Goal: Transaction & Acquisition: Purchase product/service

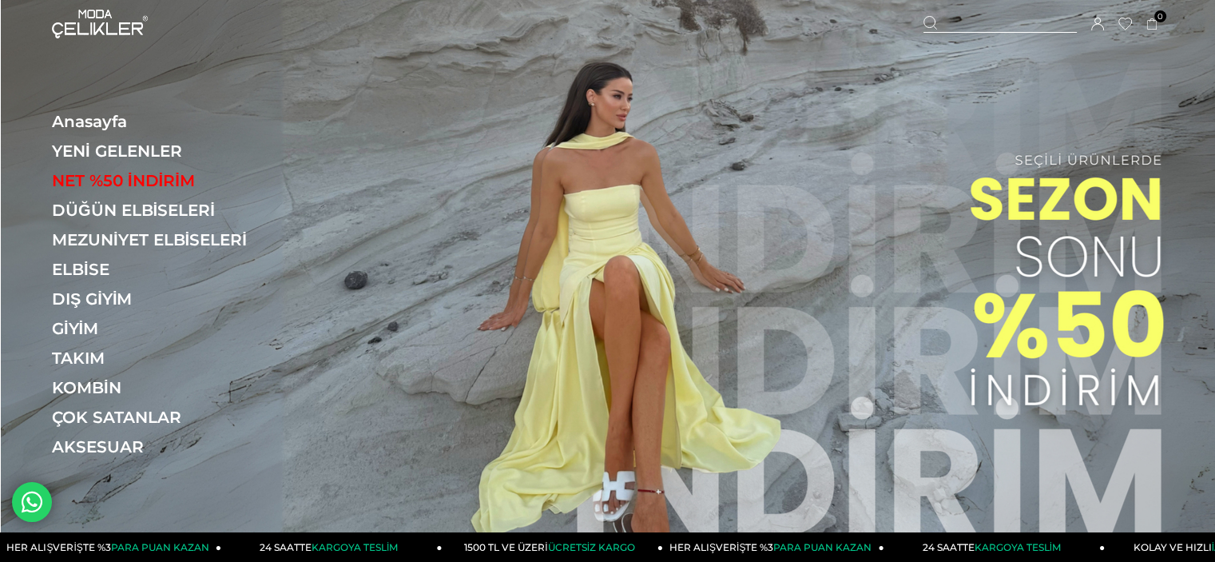
click at [1099, 25] on icon at bounding box center [1097, 24] width 13 height 13
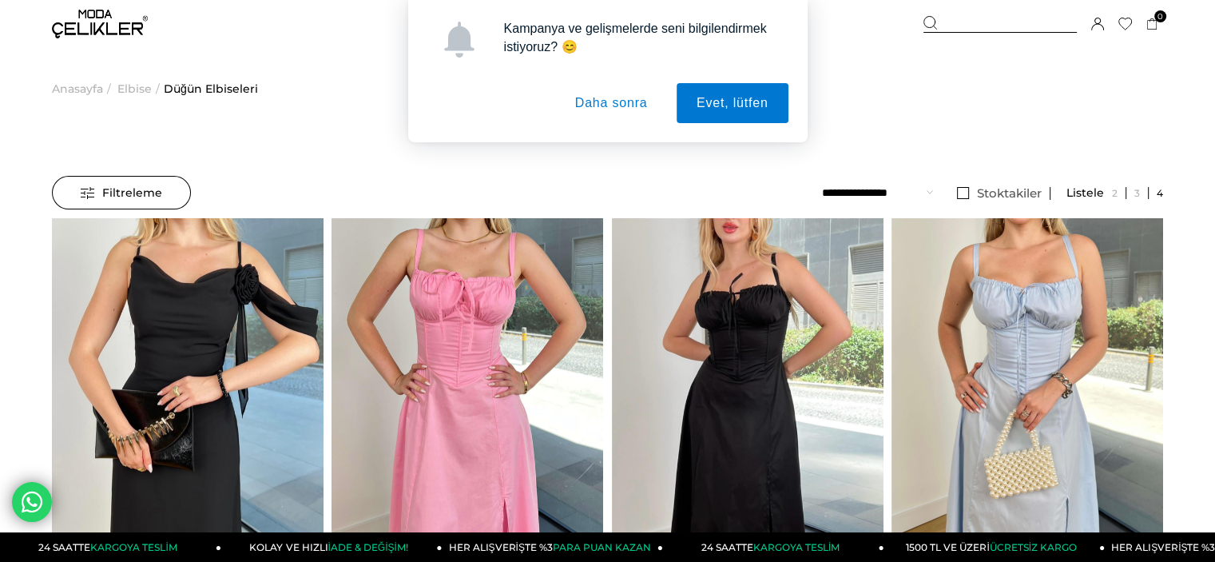
click at [92, 22] on div "Kampanya ve gelişmelerde seni bilgilendirmek istiyoruz? 😊 Evet, lütfen Daha son…" at bounding box center [607, 71] width 1215 height 142
click at [630, 99] on button "Daha sonra" at bounding box center [611, 103] width 113 height 40
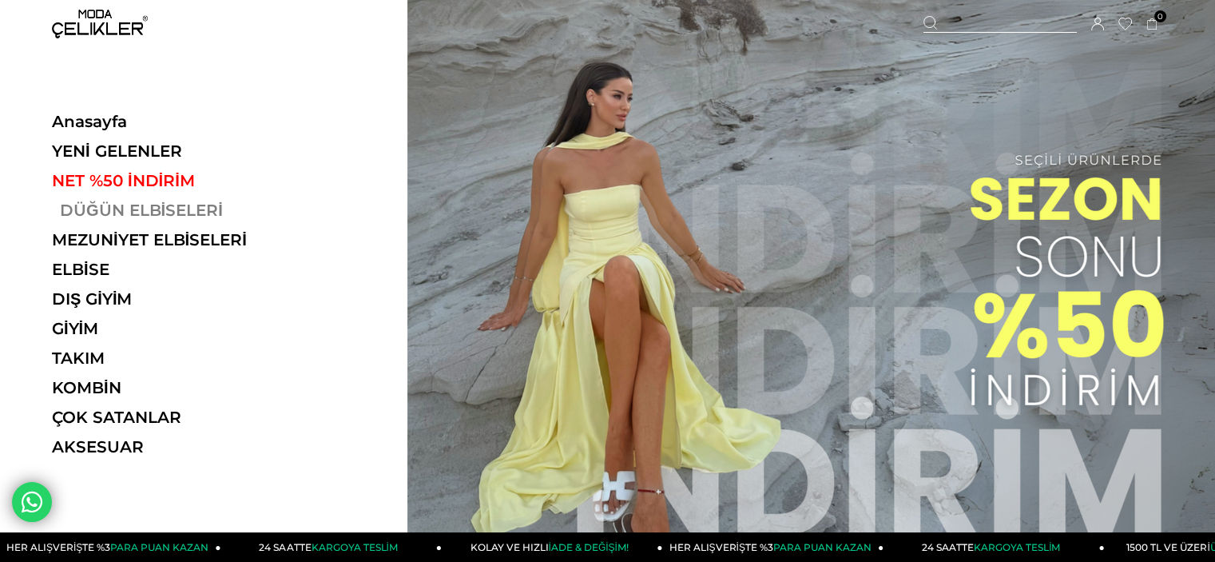
click at [147, 210] on link "DÜĞÜN ELBİSELERİ" at bounding box center [162, 210] width 220 height 19
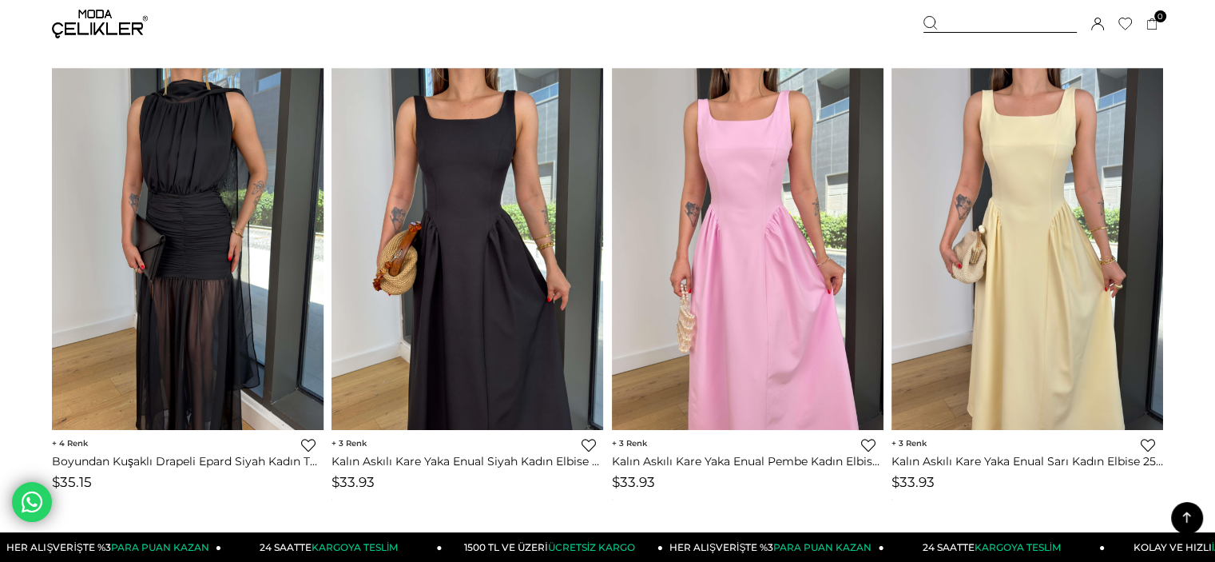
scroll to position [1640, 0]
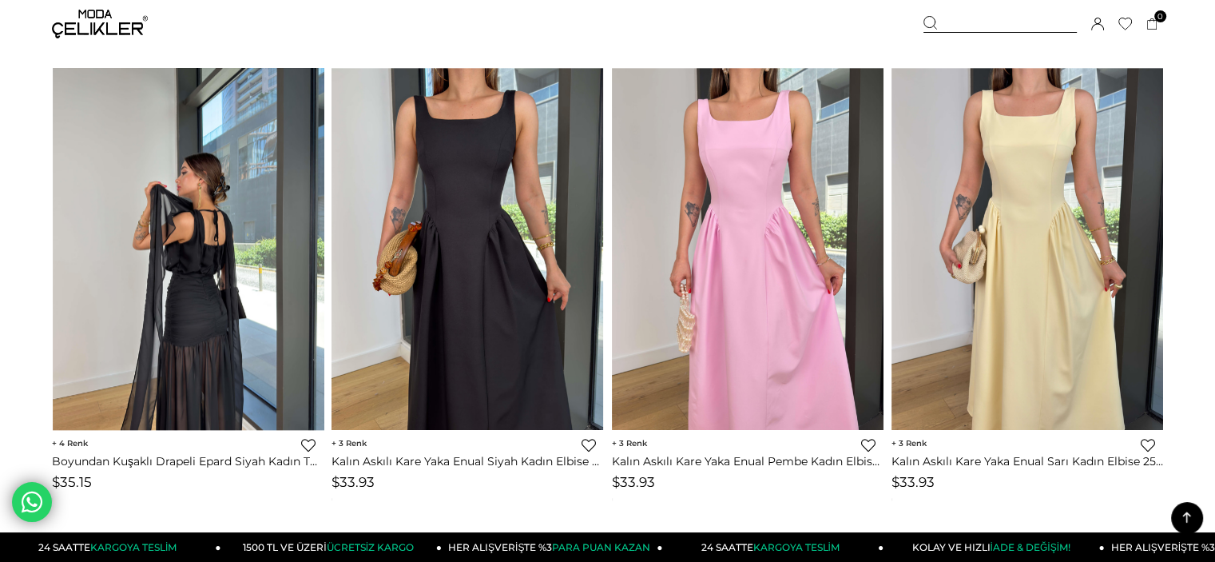
click at [221, 256] on img at bounding box center [189, 249] width 272 height 362
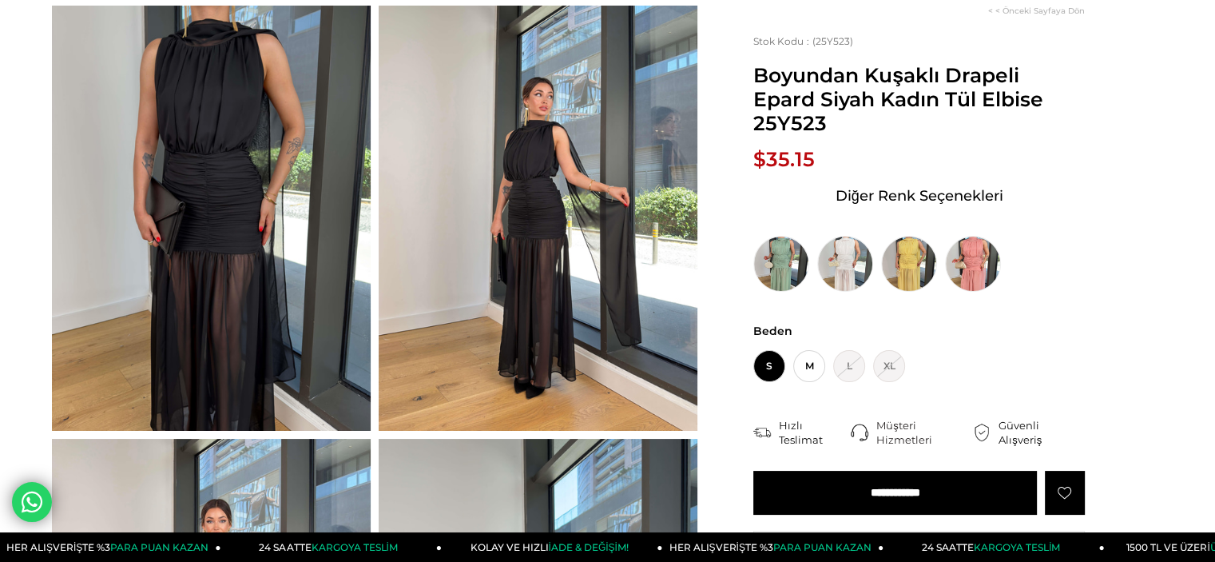
scroll to position [131, 0]
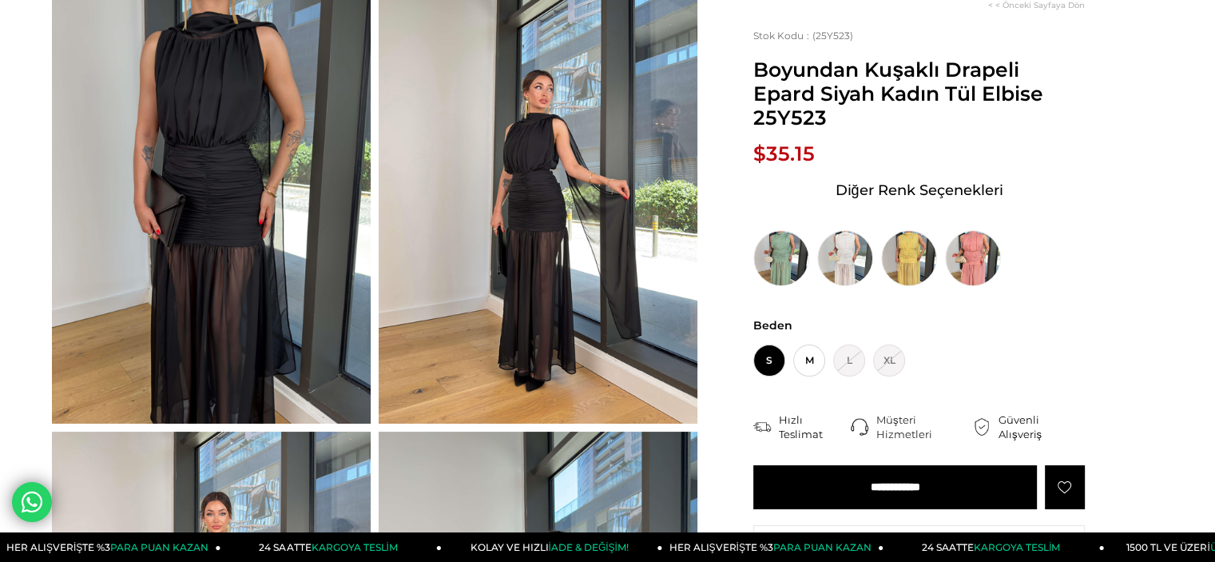
click at [785, 153] on span "$35.15" at bounding box center [784, 153] width 62 height 24
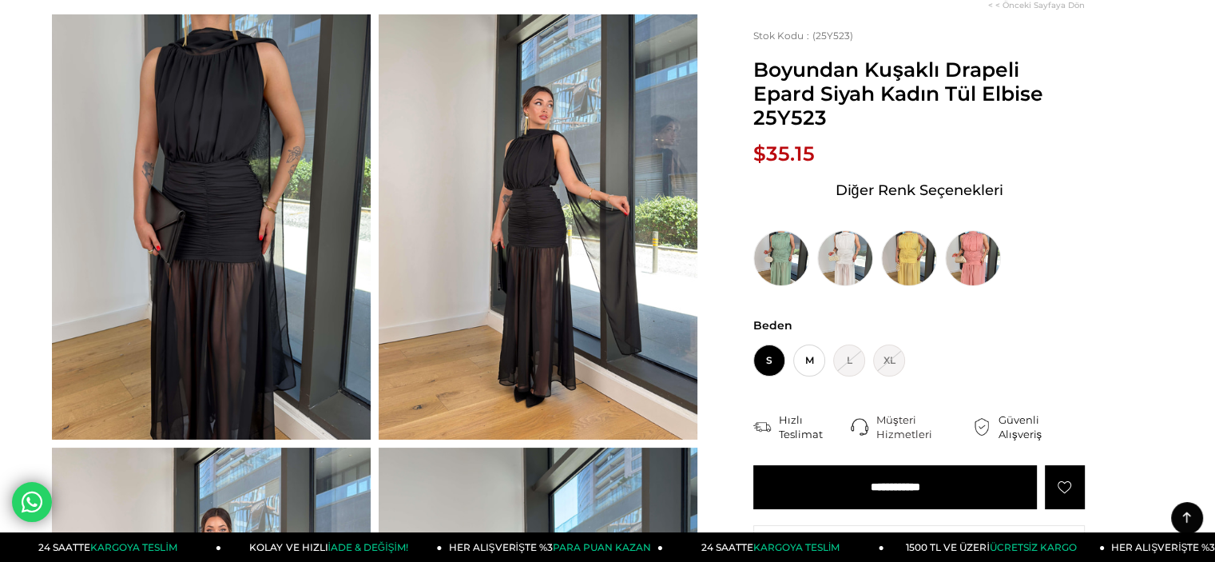
scroll to position [115, 0]
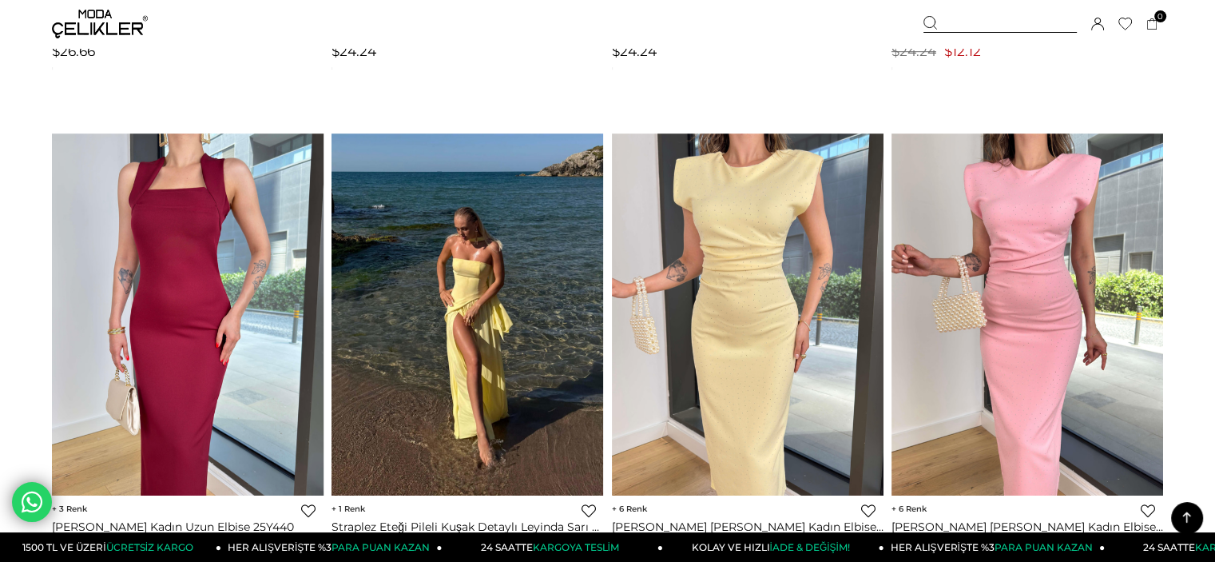
scroll to position [7034, 0]
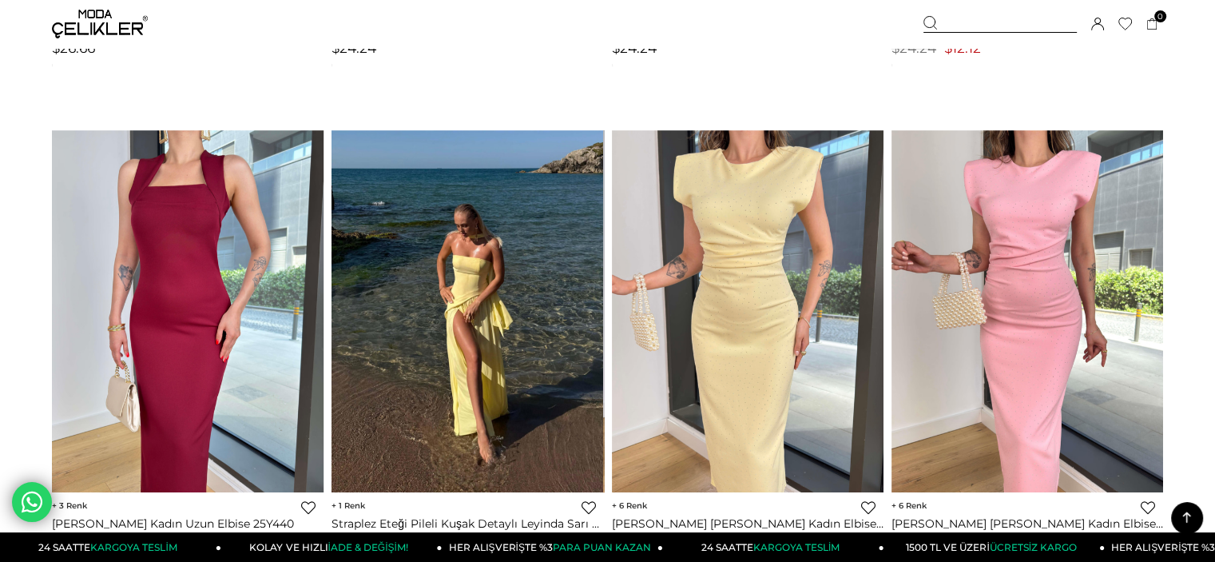
drag, startPoint x: 516, startPoint y: 348, endPoint x: 6, endPoint y: 372, distance: 511.2
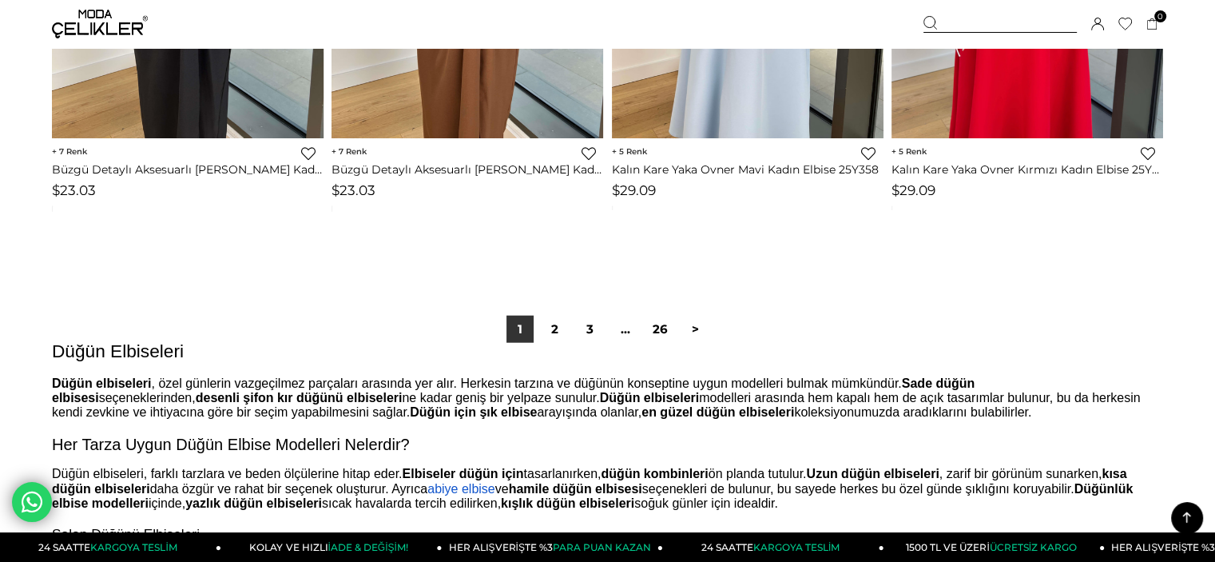
scroll to position [9932, 0]
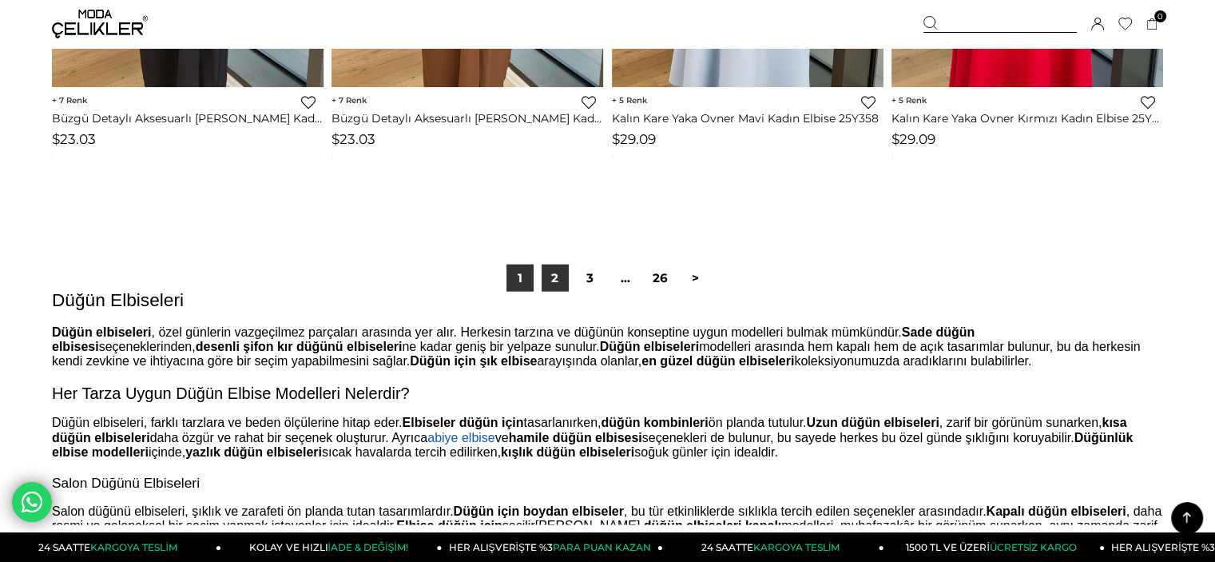
click at [555, 273] on link "2" at bounding box center [555, 277] width 27 height 27
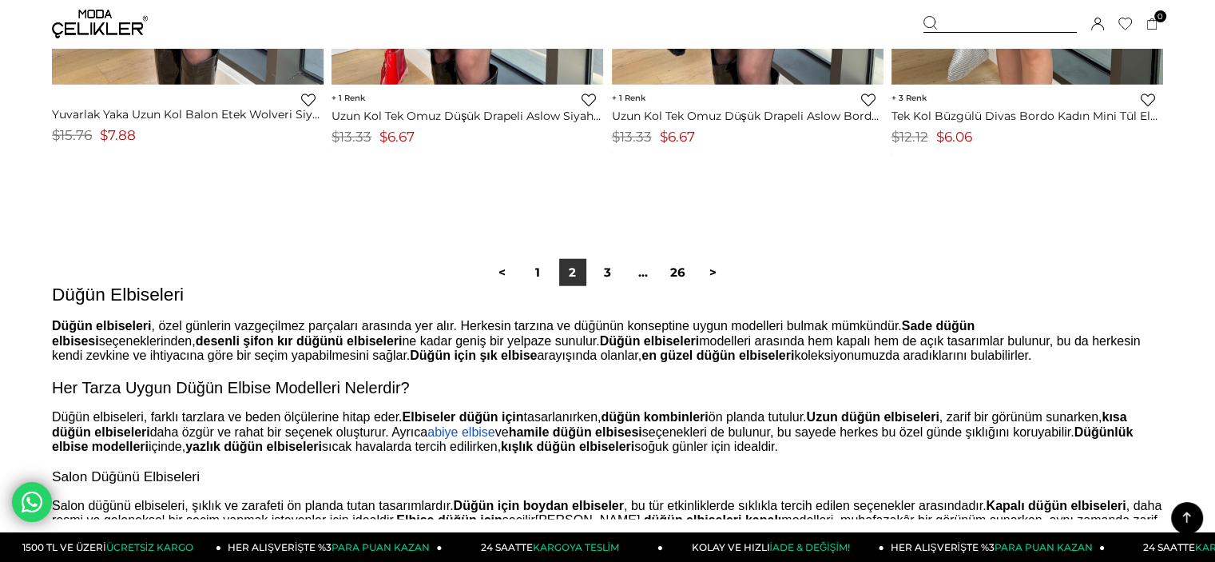
scroll to position [10099, 0]
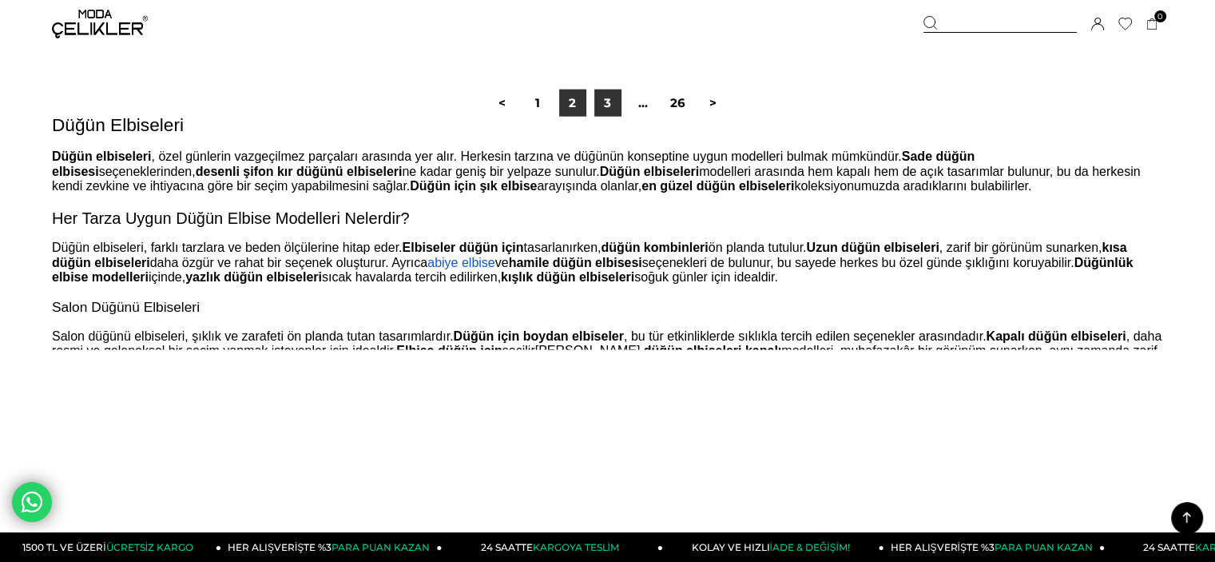
click at [610, 113] on link "3" at bounding box center [607, 102] width 27 height 27
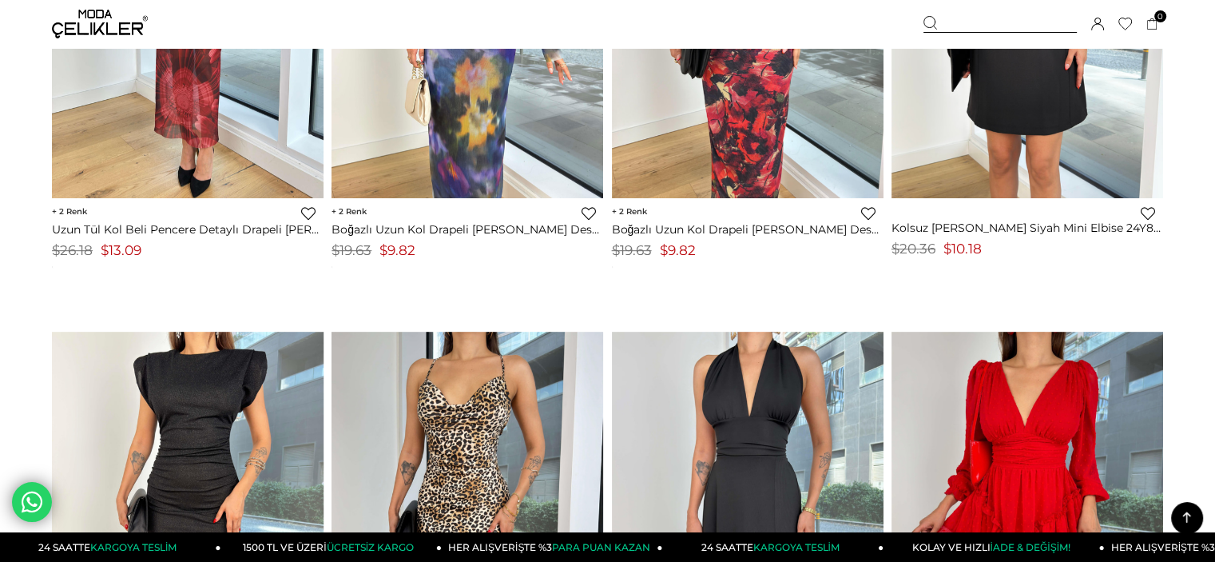
scroll to position [7236, 0]
